Goal: Task Accomplishment & Management: Manage account settings

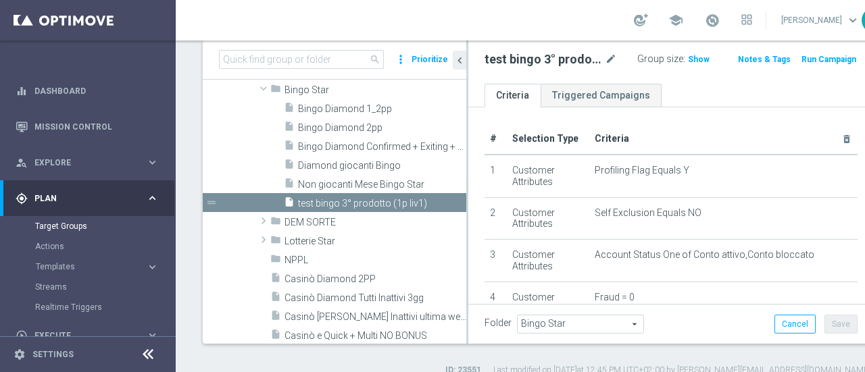
scroll to position [369, 0]
